Goal: Task Accomplishment & Management: Use online tool/utility

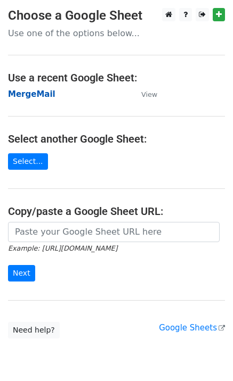
click at [38, 96] on strong "MergeMail" at bounding box center [31, 94] width 47 height 10
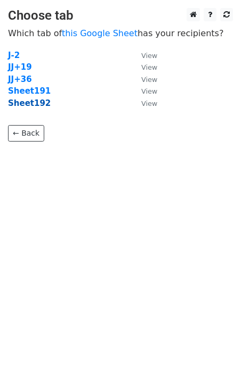
click at [24, 107] on strong "Sheet192" at bounding box center [29, 103] width 43 height 10
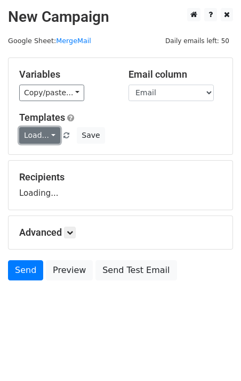
click at [34, 136] on link "Load..." at bounding box center [39, 135] width 41 height 17
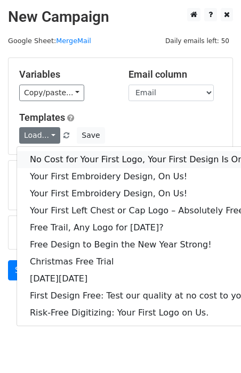
click at [58, 154] on link "No Cost for Your First Logo, Your First Design Is On Us!" at bounding box center [145, 159] width 256 height 17
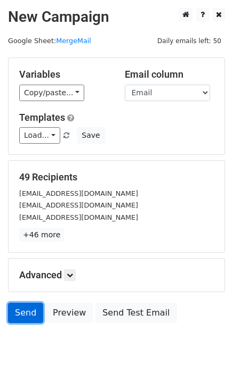
click at [15, 317] on link "Send" at bounding box center [25, 313] width 35 height 20
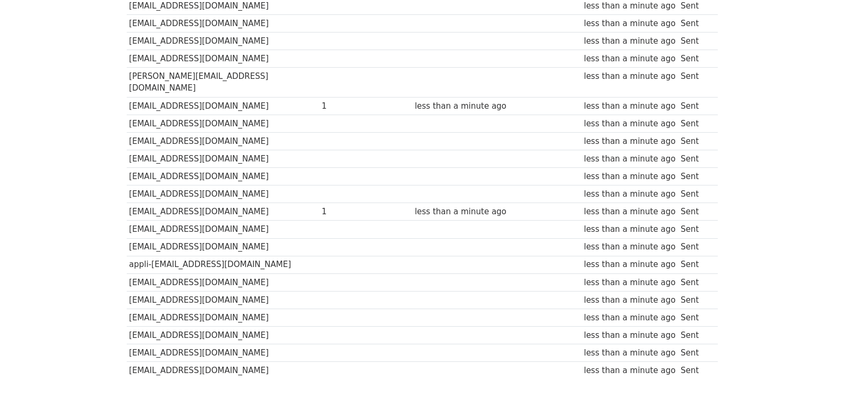
scroll to position [724, 0]
